Goal: Task Accomplishment & Management: Complete application form

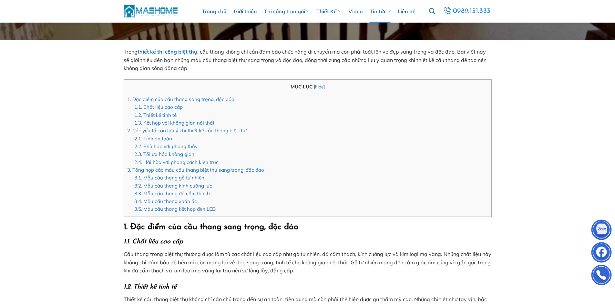
scroll to position [97, 0]
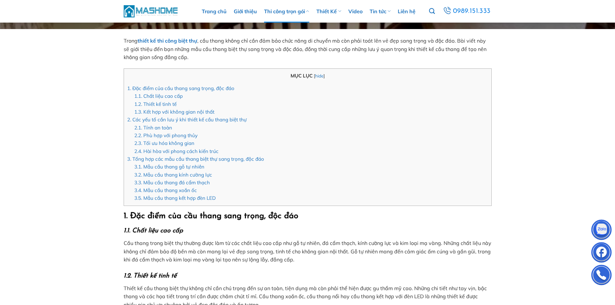
click at [300, 11] on link "Thi công trọn gói" at bounding box center [286, 11] width 45 height 23
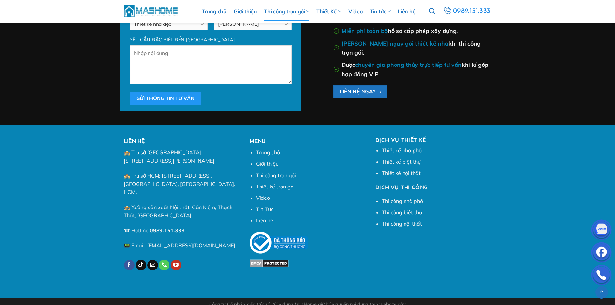
scroll to position [4335, 0]
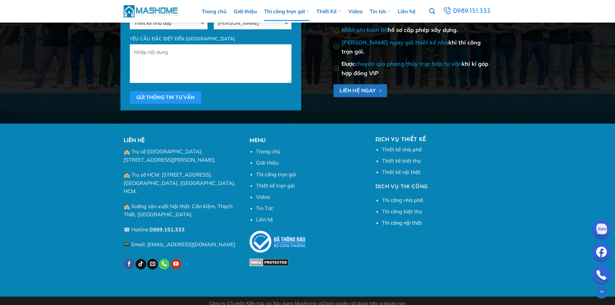
click at [398, 222] on link "Thi công nội thất" at bounding box center [402, 222] width 40 height 6
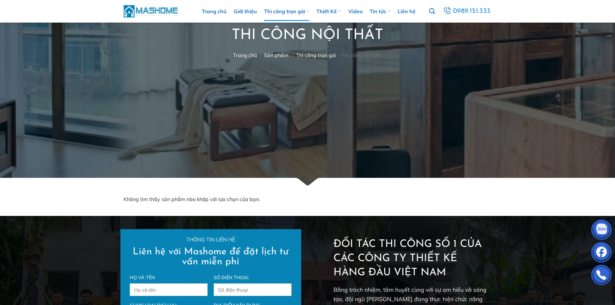
scroll to position [252, 0]
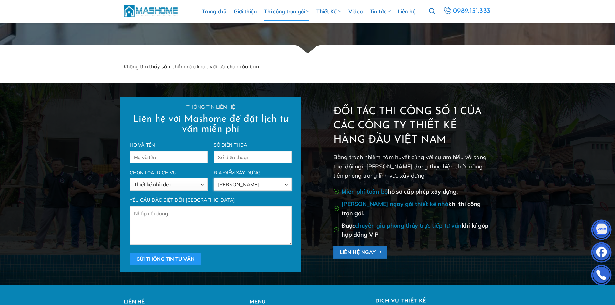
click at [278, 186] on select "Hồ Chí Minh Hà Nội Cần Thơ Hải Phòng Đà Nẵng An Giang Bà Rịa - Vũng Tàu Bạc Liê…" at bounding box center [252, 184] width 77 height 13
click at [314, 188] on div "Đối tác thi công số 1 của các công ty thiết kế hàng đầu Việt Nam Bằng trách nhi…" at bounding box center [405, 184] width 194 height 159
click at [185, 185] on select "Thiết kế nhà đẹp Xây nhà trọn gói Cải tạo nhà ở Giám sát thi công" at bounding box center [168, 184] width 77 height 13
select select "Cải tạo nhà ở"
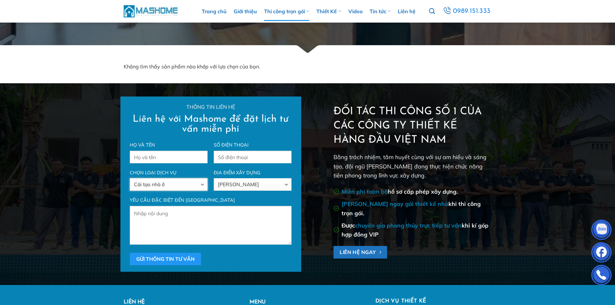
click at [130, 178] on select "Thiết kế nhà đẹp Xây nhà trọn gói Cải tạo nhà ở Giám sát thi công" at bounding box center [168, 184] width 77 height 13
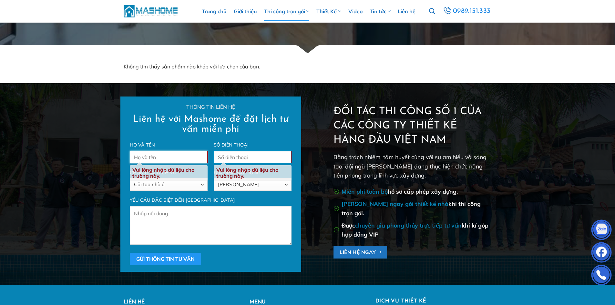
click at [155, 158] on input "Form liên hệ" at bounding box center [168, 157] width 77 height 13
type input "Binh Pham"
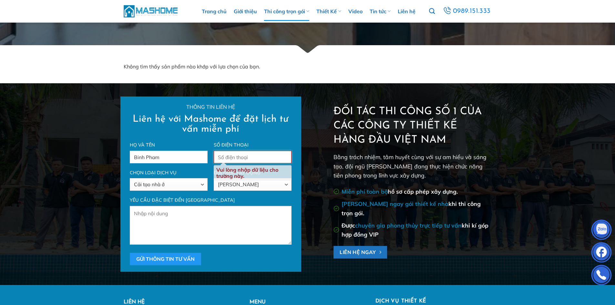
click at [234, 156] on input "Form liên hệ" at bounding box center [252, 157] width 77 height 13
type input "0918039099"
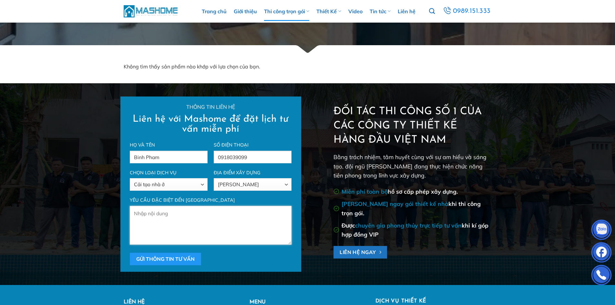
click at [176, 221] on textarea "Form liên hệ" at bounding box center [210, 225] width 161 height 39
type textarea "Cần làm lại toàn bộ cầu thang và sân thượng"
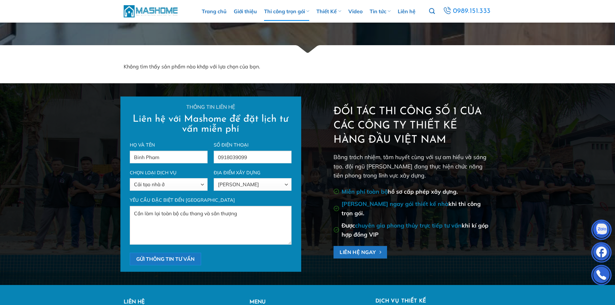
click at [176, 258] on input "Gửi thông tin tư vấn" at bounding box center [165, 259] width 71 height 13
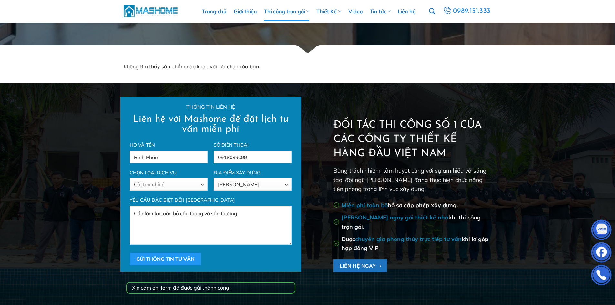
click at [362, 57] on div "Không tìm thấy sản phẩm nào khớp với lựa chọn của bạn." at bounding box center [308, 68] width 378 height 30
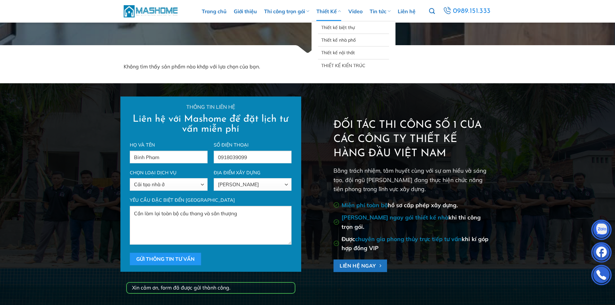
click at [331, 13] on link "Thiết Kế" at bounding box center [328, 11] width 25 height 19
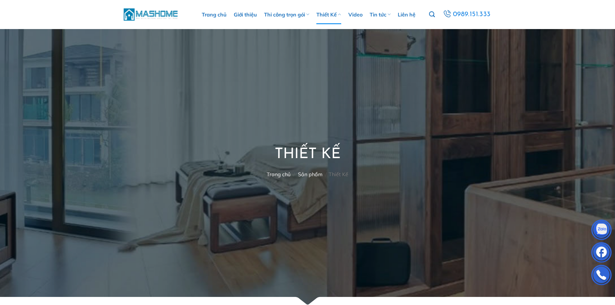
click at [339, 14] on icon at bounding box center [339, 14] width 3 height 6
click at [333, 15] on link "Thiết Kế" at bounding box center [328, 14] width 25 height 19
click at [312, 174] on link "Sản phẩm" at bounding box center [310, 174] width 25 height 6
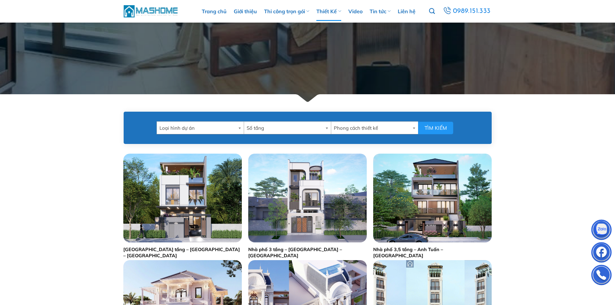
scroll to position [279, 0]
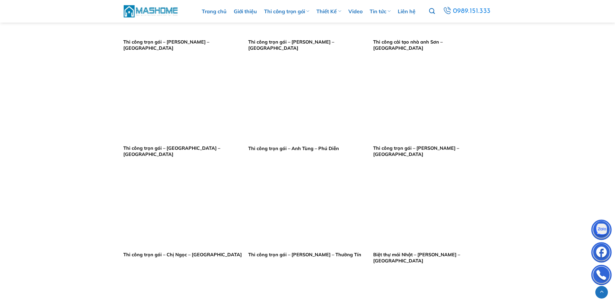
scroll to position [516, 0]
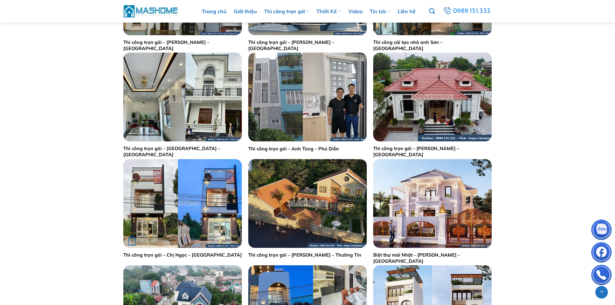
click at [208, 217] on img "Thi công trọn gói - Chị Ngọc - Thái Bình" at bounding box center [182, 203] width 118 height 89
